Goal: Navigation & Orientation: Understand site structure

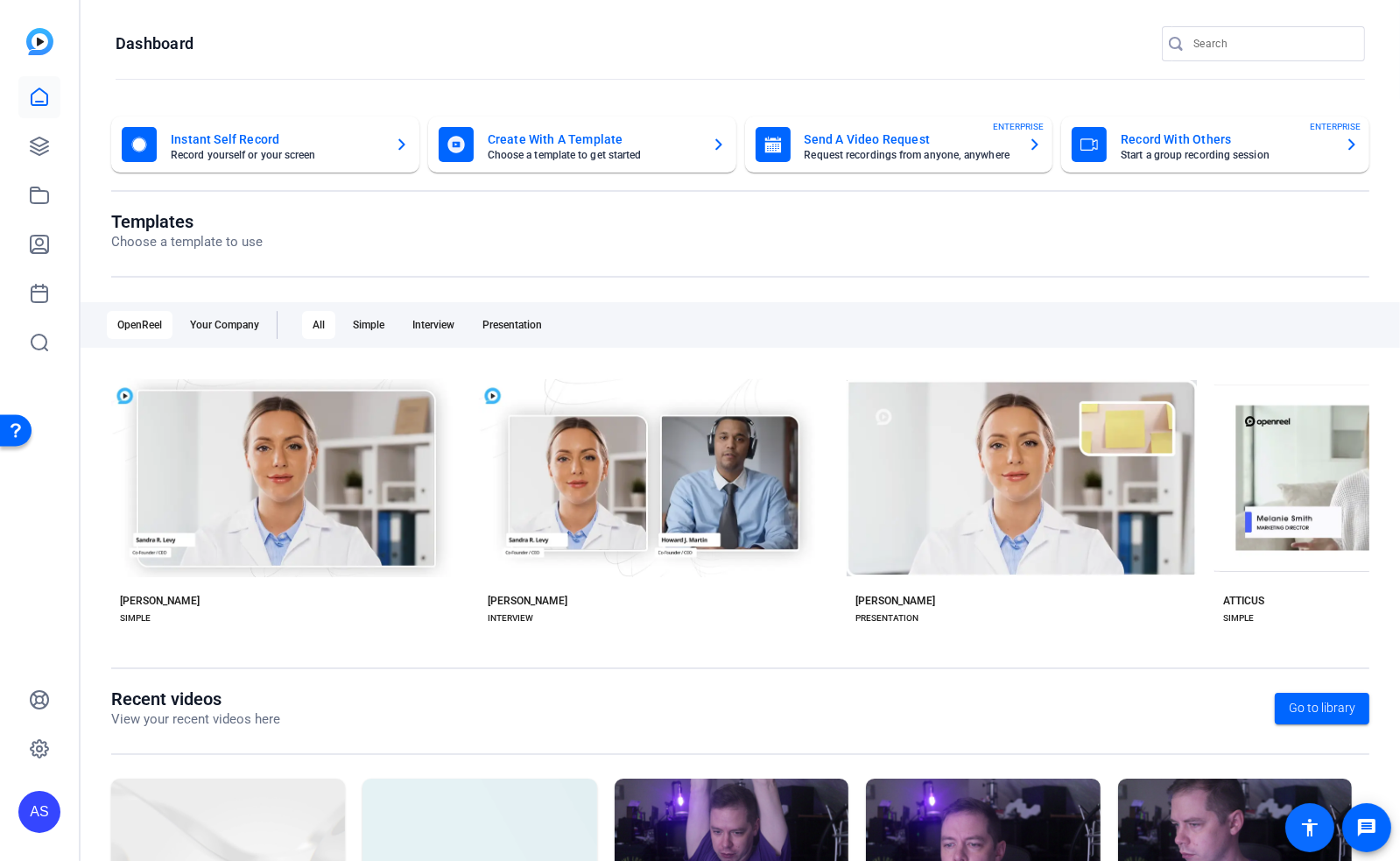
click at [1323, 838] on span at bounding box center [1310, 827] width 42 height 42
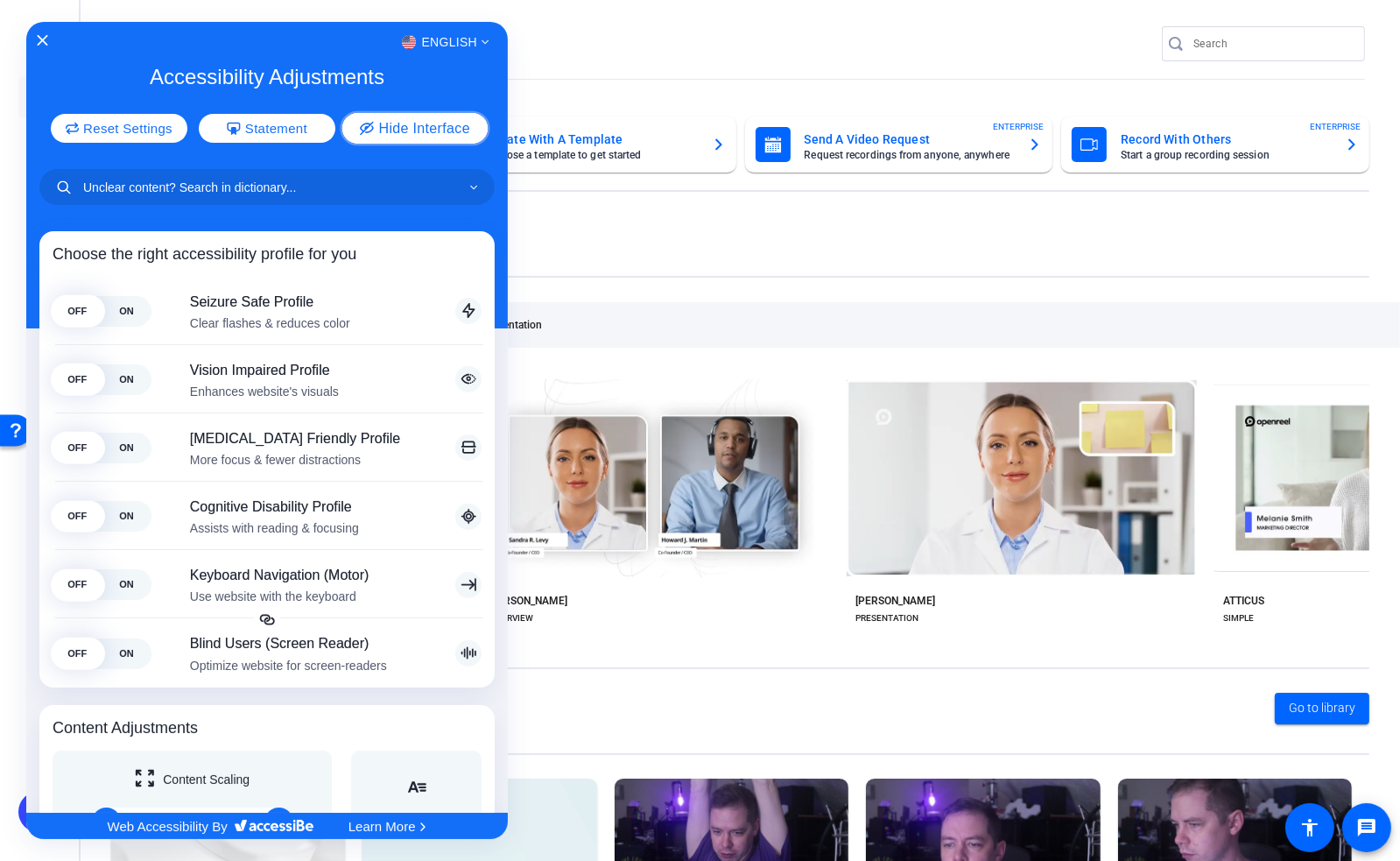
click at [424, 128] on span "Hide Interface" at bounding box center [423, 128] width 91 height 14
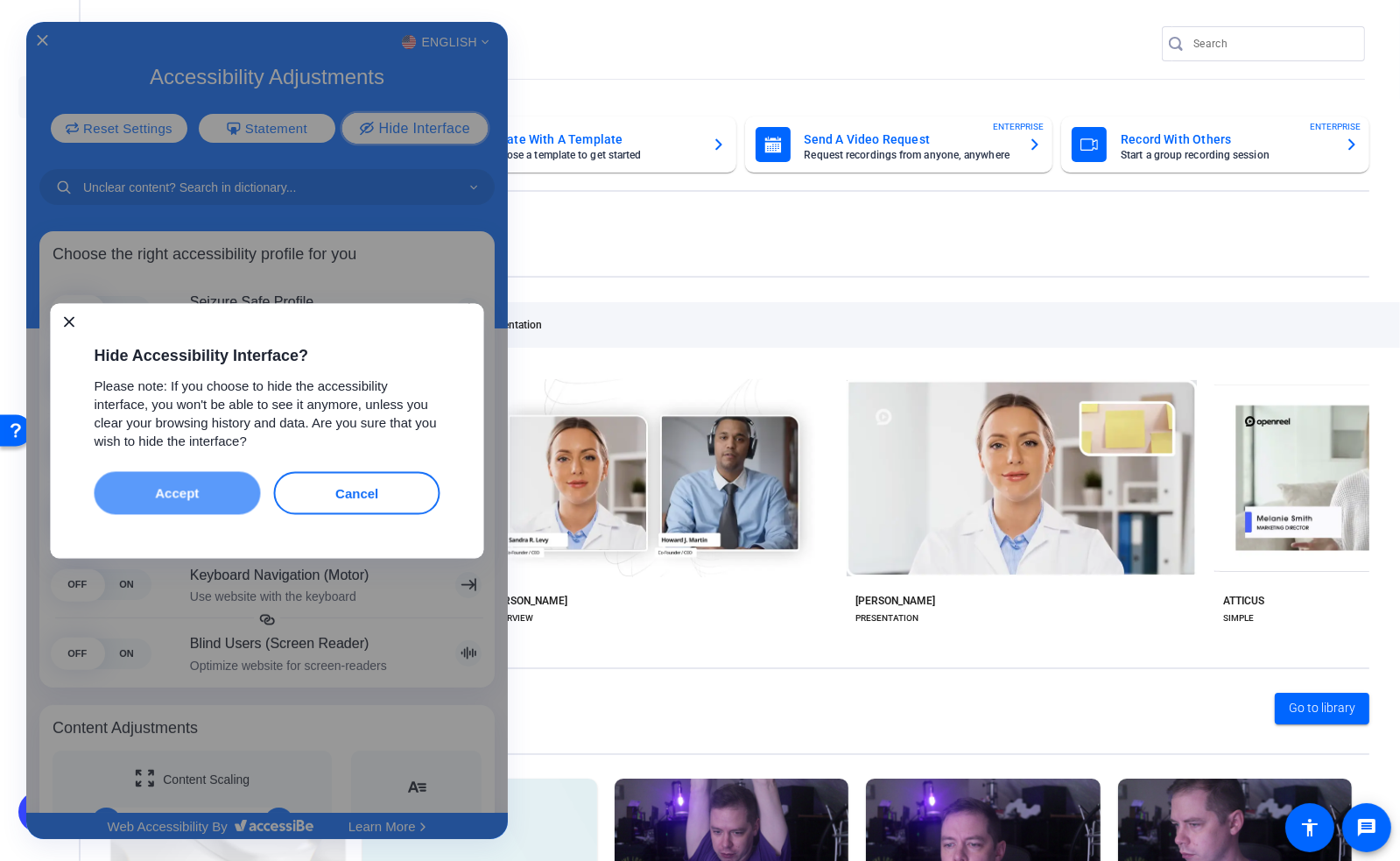
click at [209, 486] on button "Accept" at bounding box center [178, 493] width 166 height 43
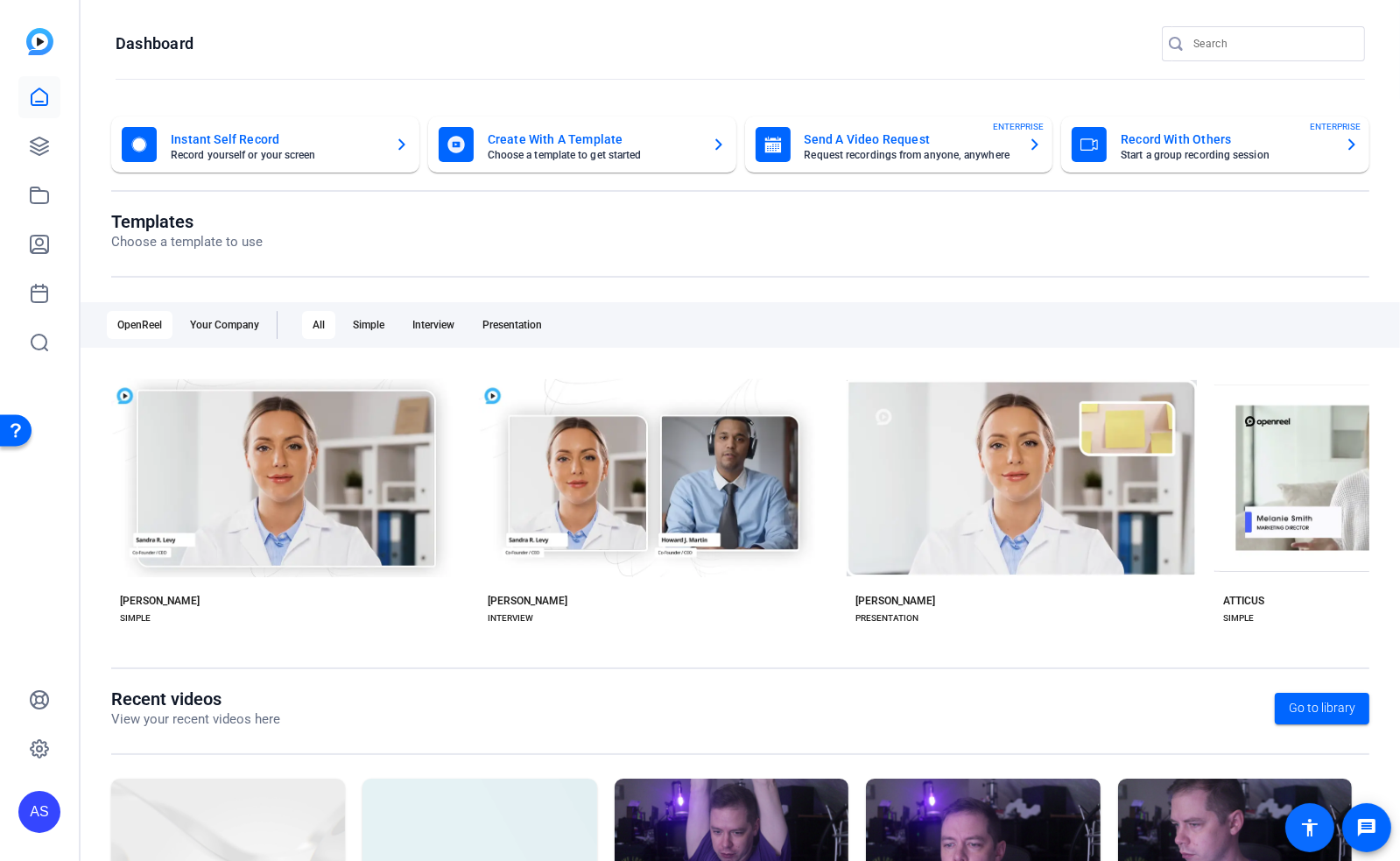
click at [1303, 820] on mat-icon "accessibility" at bounding box center [1311, 828] width 21 height 21
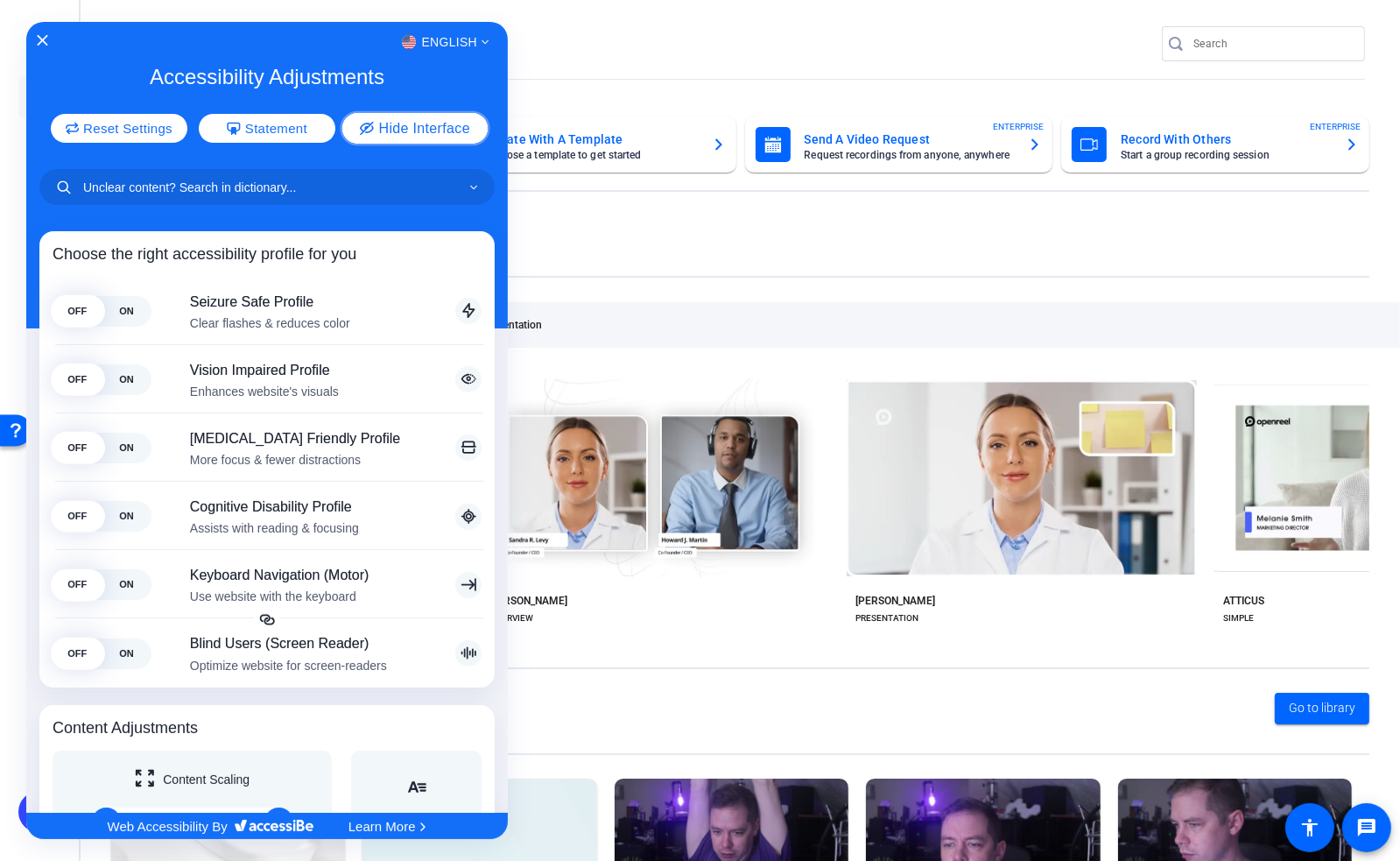
click at [410, 120] on span "Hide Interface" at bounding box center [423, 128] width 91 height 14
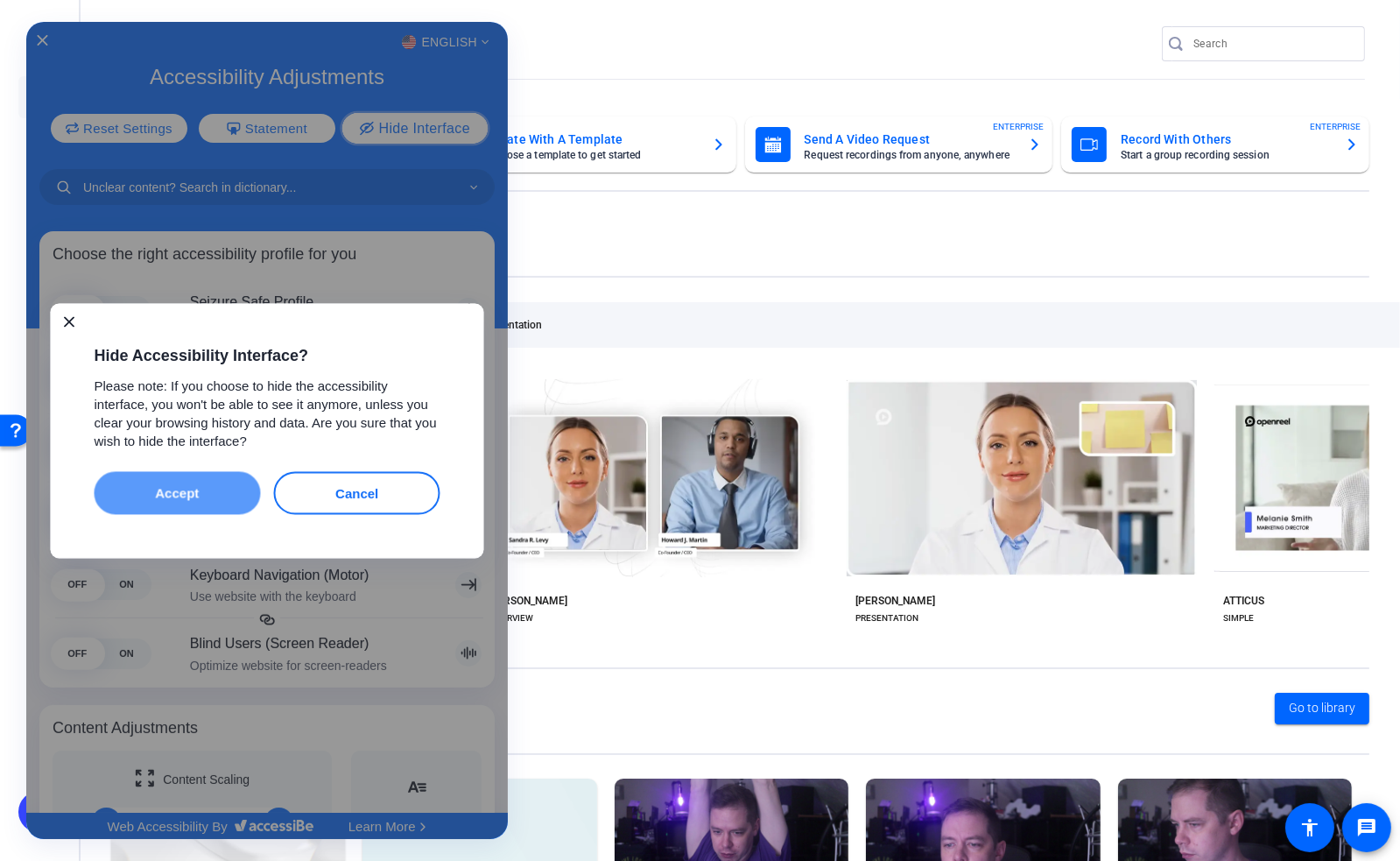
click at [215, 490] on button "Accept" at bounding box center [178, 493] width 166 height 43
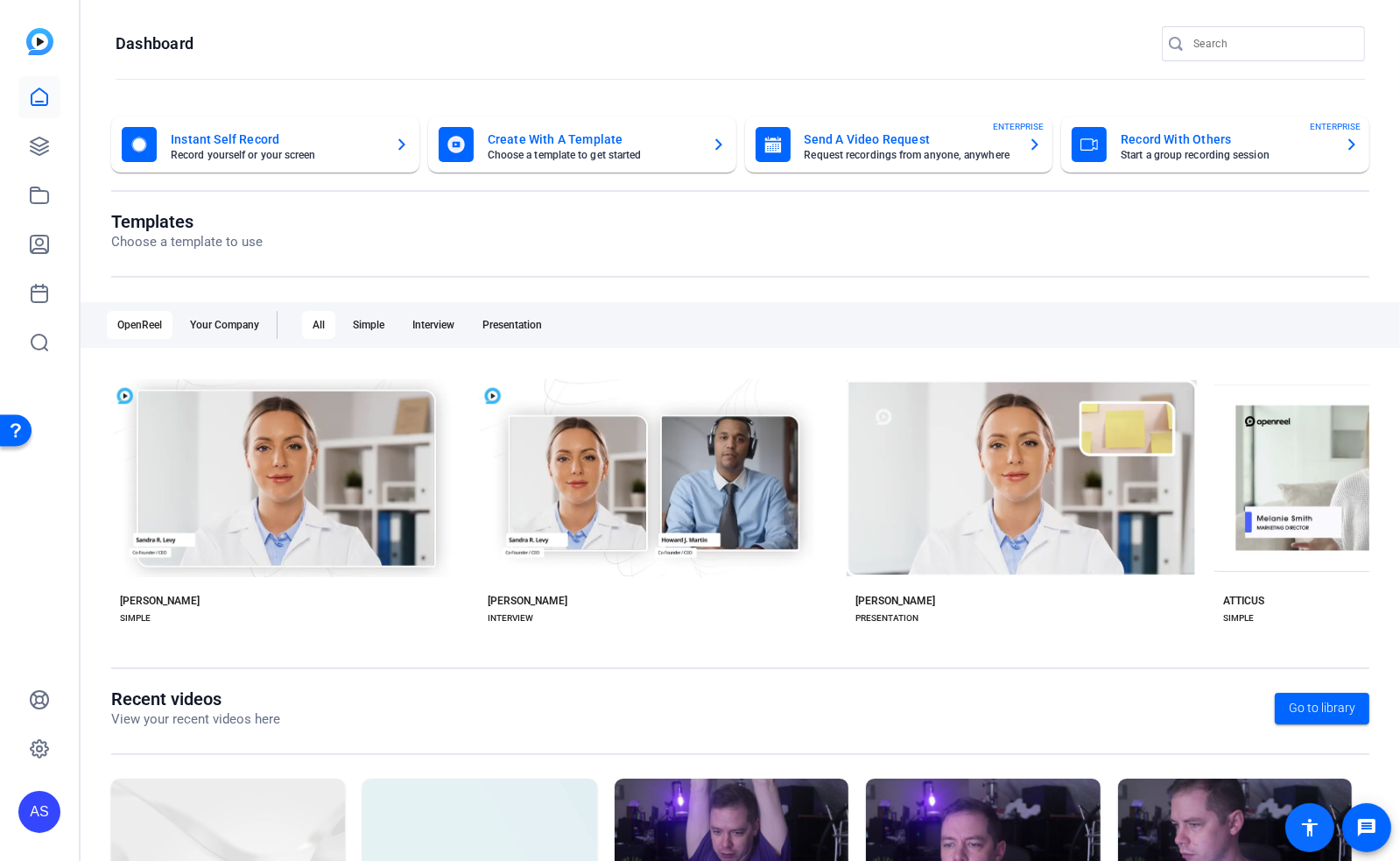
click at [1312, 827] on mat-icon "accessibility" at bounding box center [1311, 828] width 21 height 21
drag, startPoint x: 1309, startPoint y: 829, endPoint x: 1274, endPoint y: 827, distance: 35.1
click at [1308, 830] on mat-icon "accessibility" at bounding box center [1311, 828] width 21 height 21
